Goal: Transaction & Acquisition: Purchase product/service

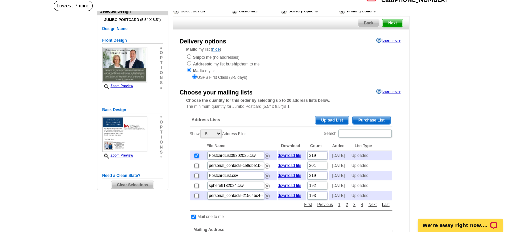
click at [334, 119] on span "Upload List" at bounding box center [331, 120] width 33 height 8
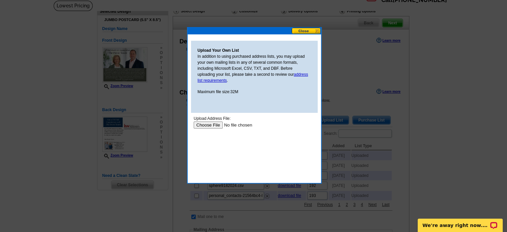
click at [209, 125] on input "file" at bounding box center [235, 124] width 84 height 7
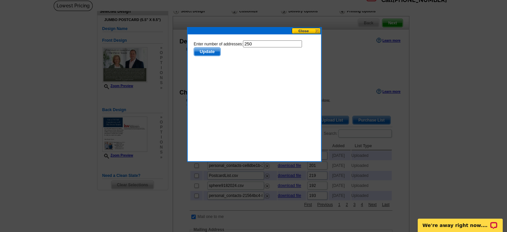
click at [212, 53] on span "Update" at bounding box center [207, 51] width 26 height 8
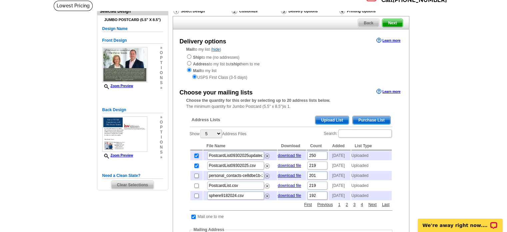
click at [194, 168] on input "checkbox" at bounding box center [196, 165] width 4 height 4
checkbox input "false"
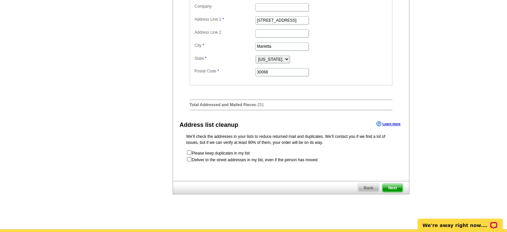
scroll to position [300, 0]
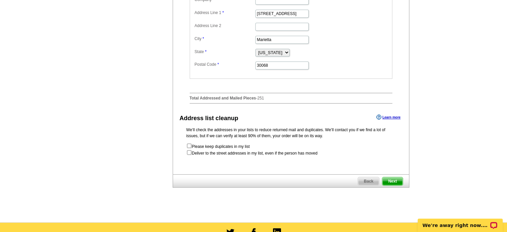
click at [393, 185] on span "Next" at bounding box center [392, 181] width 20 height 8
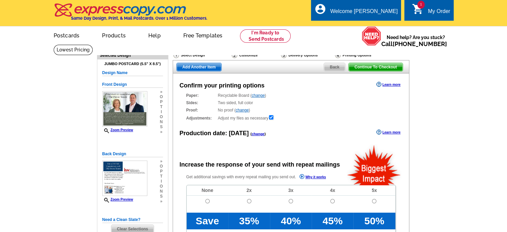
radio input "false"
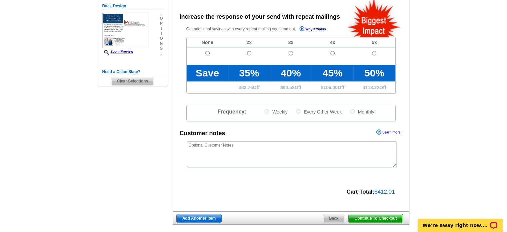
scroll to position [265, 0]
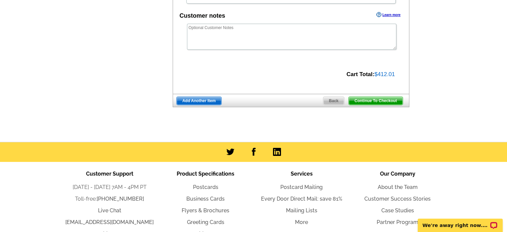
click at [387, 97] on span "Continue To Checkout" at bounding box center [376, 101] width 54 height 8
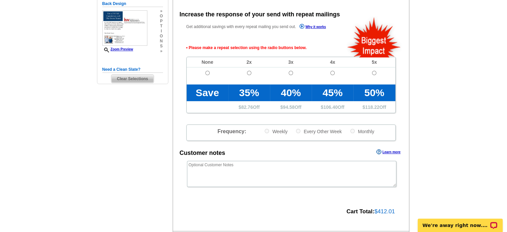
scroll to position [149, 0]
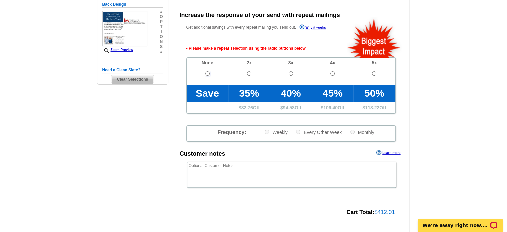
click at [209, 74] on input "radio" at bounding box center [207, 73] width 4 height 4
radio input "true"
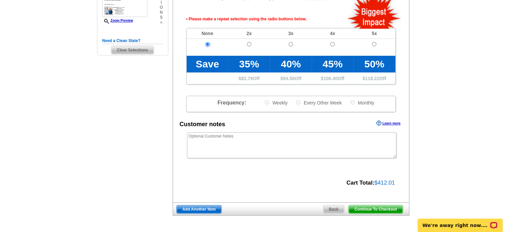
scroll to position [226, 0]
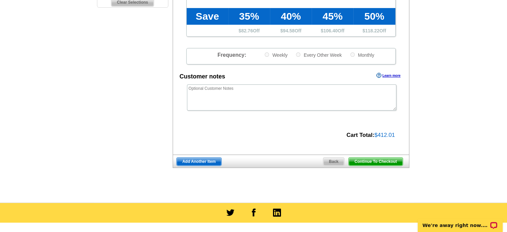
click at [375, 162] on span "Continue To Checkout" at bounding box center [376, 161] width 54 height 8
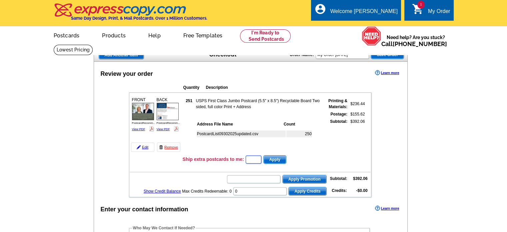
click at [255, 158] on input "text" at bounding box center [254, 159] width 16 height 8
type input "15"
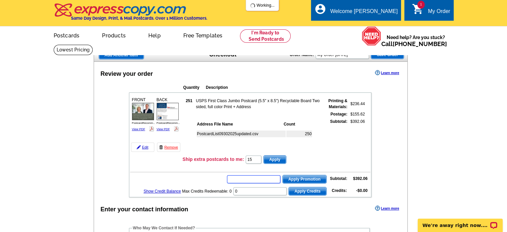
click at [259, 178] on input "text" at bounding box center [253, 179] width 53 height 8
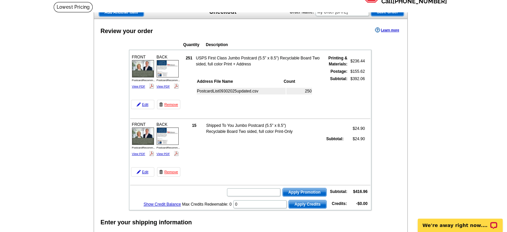
scroll to position [86, 0]
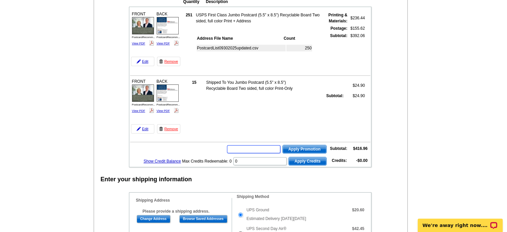
click at [245, 147] on input "text" at bounding box center [253, 149] width 53 height 8
type input "PMUSA50"
click at [303, 146] on span "Apply Promotion" at bounding box center [305, 149] width 44 height 8
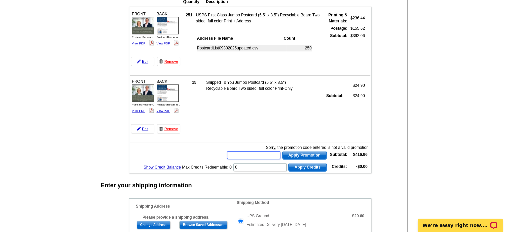
click at [250, 152] on input "text" at bounding box center [253, 155] width 53 height 8
type input "CHAT20"
click at [296, 151] on span "Apply Promotion" at bounding box center [305, 155] width 44 height 8
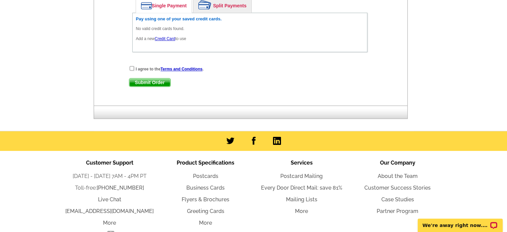
scroll to position [493, 0]
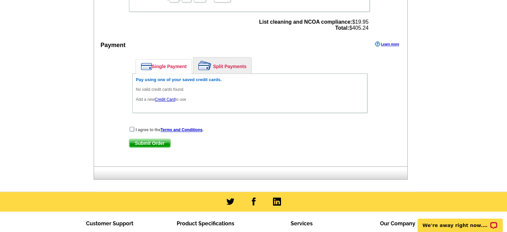
click at [131, 127] on input "checkbox" at bounding box center [132, 129] width 4 height 4
checkbox input "true"
click at [159, 139] on span "Submit Order" at bounding box center [149, 143] width 41 height 8
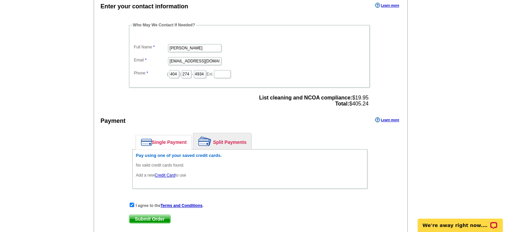
scroll to position [429, 0]
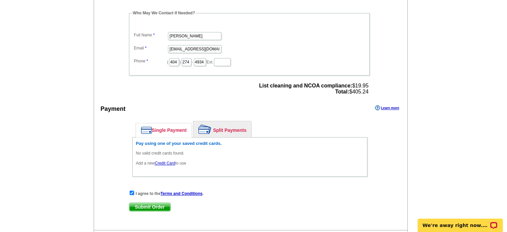
click at [168, 161] on link "Credit Card" at bounding box center [165, 163] width 20 height 5
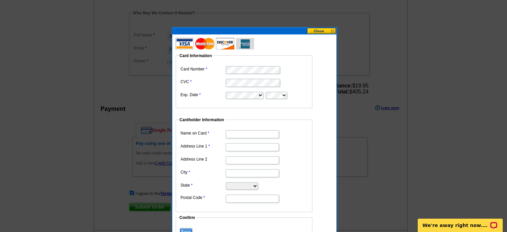
click at [236, 134] on input "Name on Card" at bounding box center [252, 134] width 53 height 8
type input "[PERSON_NAME]"
click at [244, 146] on input "Address Line 1" at bounding box center [252, 147] width 53 height 8
type input "[STREET_ADDRESS]"
type input "0"
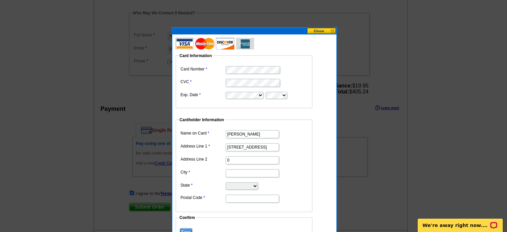
type input "Marietta"
select select "GA"
type input "30068"
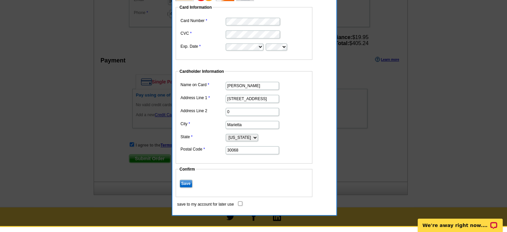
scroll to position [484, 0]
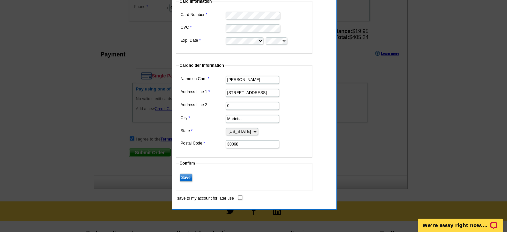
click at [186, 176] on input "Save" at bounding box center [186, 177] width 13 height 8
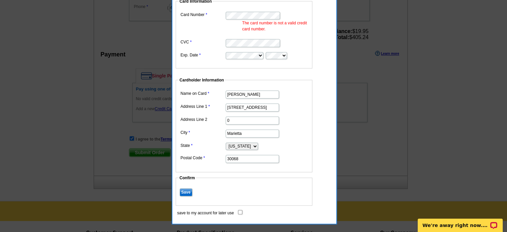
click at [187, 190] on input "Save" at bounding box center [186, 192] width 13 height 8
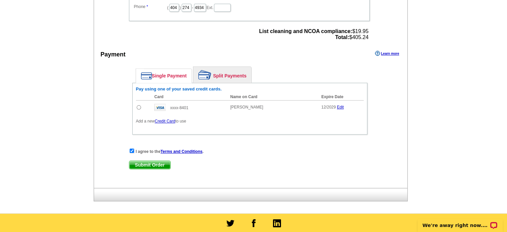
click at [138, 105] on input "radio" at bounding box center [139, 107] width 4 height 4
radio input "true"
click at [147, 161] on span "Submit Order" at bounding box center [149, 165] width 41 height 8
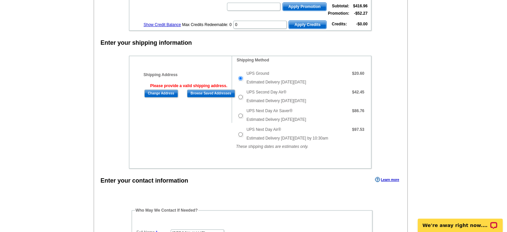
scroll to position [228, 0]
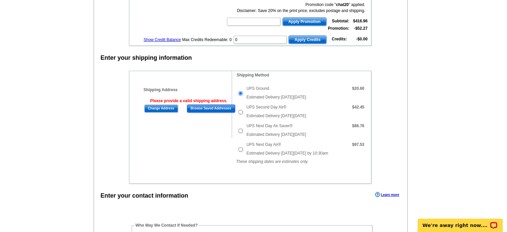
click at [213, 105] on input "Browse Saved Addresses" at bounding box center [211, 108] width 48 height 8
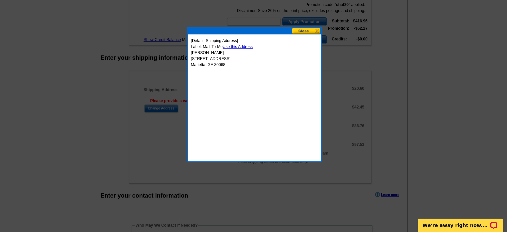
click at [249, 45] on link "Use this Address" at bounding box center [238, 46] width 30 height 5
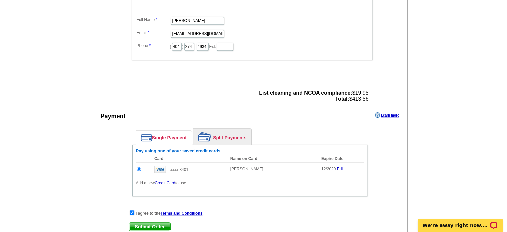
scroll to position [557, 0]
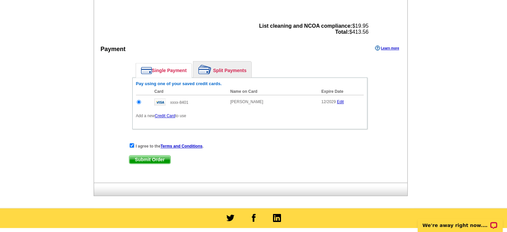
click at [153, 155] on span "Submit Order" at bounding box center [149, 159] width 41 height 8
